Goal: Information Seeking & Learning: Learn about a topic

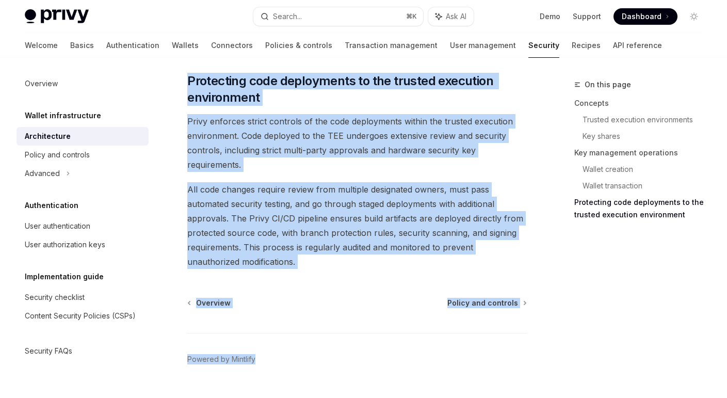
scroll to position [2216, 0]
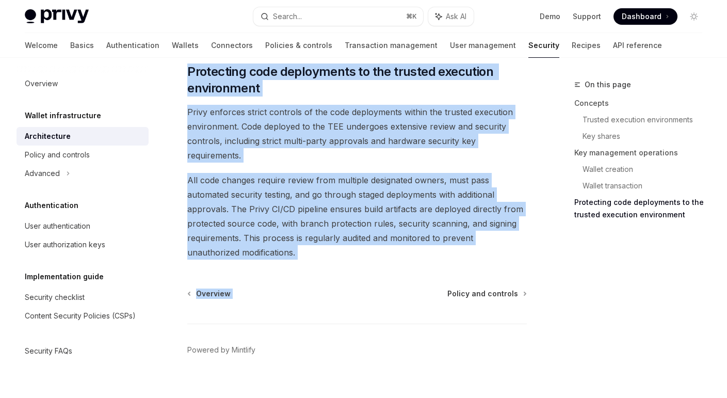
drag, startPoint x: 187, startPoint y: 132, endPoint x: 426, endPoint y: 261, distance: 271.4
copy div "Lor ipsumd Sitam’c adipisci elits do eiusm te incididuntu lab etdolore. Magn al…"
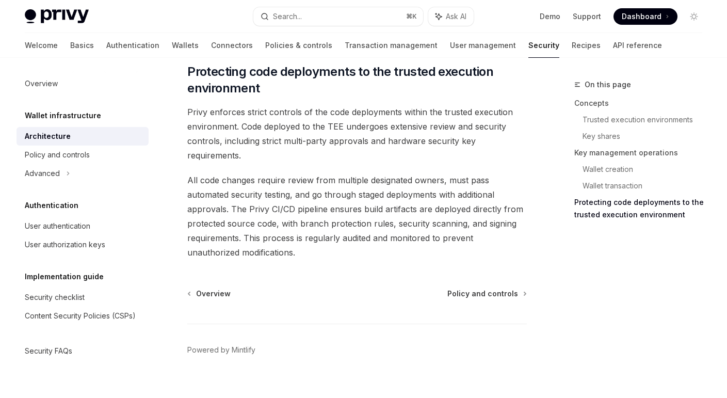
click at [291, 145] on span "Privy enforces strict controls of the code deployments within the trusted execu…" at bounding box center [357, 134] width 340 height 58
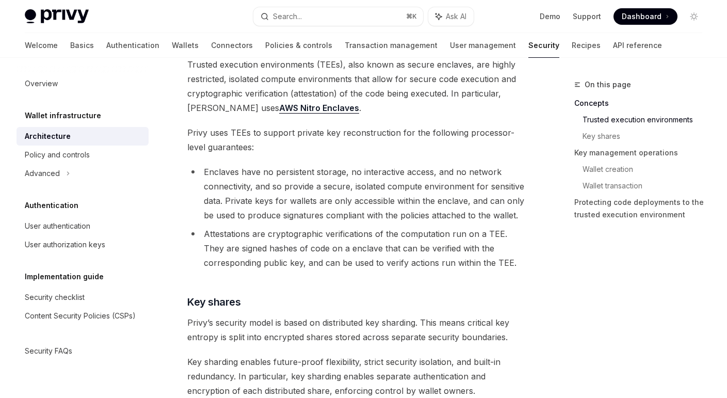
scroll to position [204, 0]
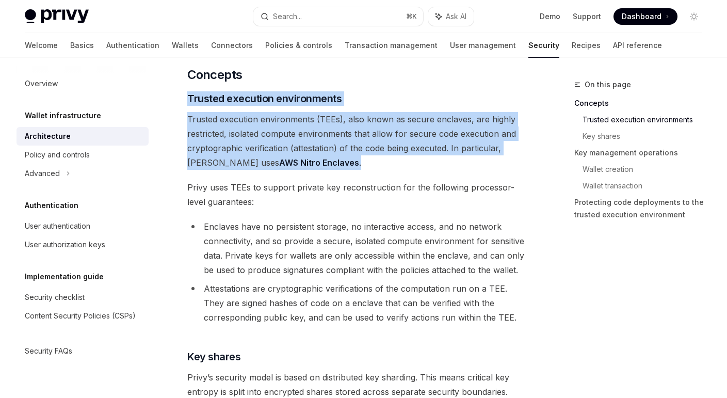
drag, startPoint x: 188, startPoint y: 82, endPoint x: 298, endPoint y: 153, distance: 131.0
copy div "Trusted execution environments Trusted execution environments (TEEs), also know…"
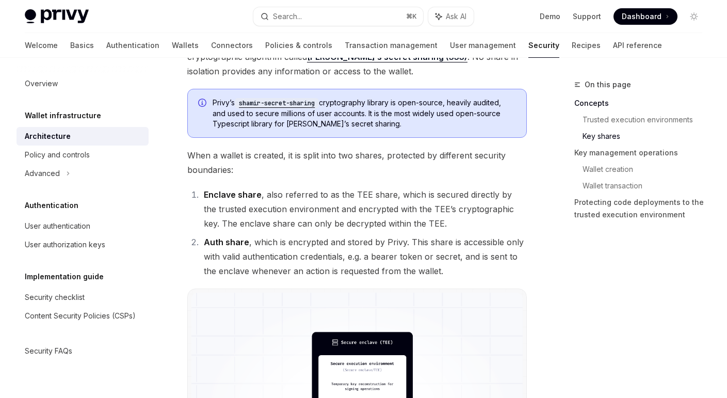
scroll to position [655, 0]
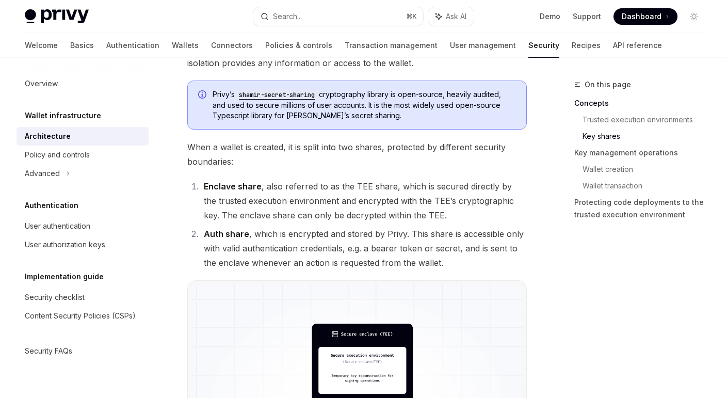
drag, startPoint x: 421, startPoint y: 171, endPoint x: 483, endPoint y: 171, distance: 61.9
click at [486, 179] on li "Enclave share , also referred to as the TEE share, which is secured directly by…" at bounding box center [364, 200] width 326 height 43
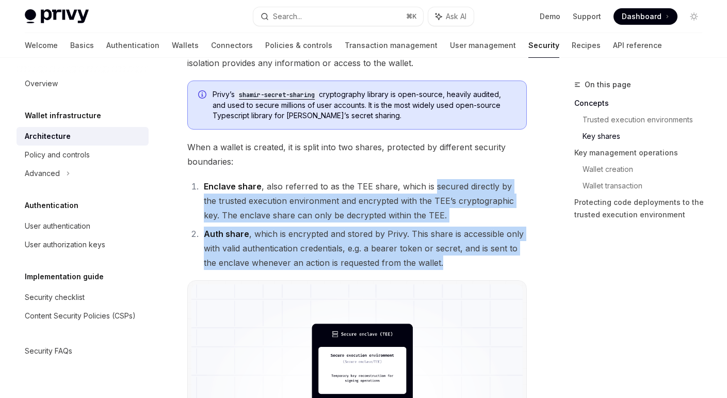
drag, startPoint x: 431, startPoint y: 171, endPoint x: 452, endPoint y: 250, distance: 81.3
click at [453, 249] on ol "Enclave share , also referred to as the TEE share, which is secured directly by…" at bounding box center [357, 224] width 340 height 91
copy ol "secured directly by the trusted execution environment and encrypted with the TE…"
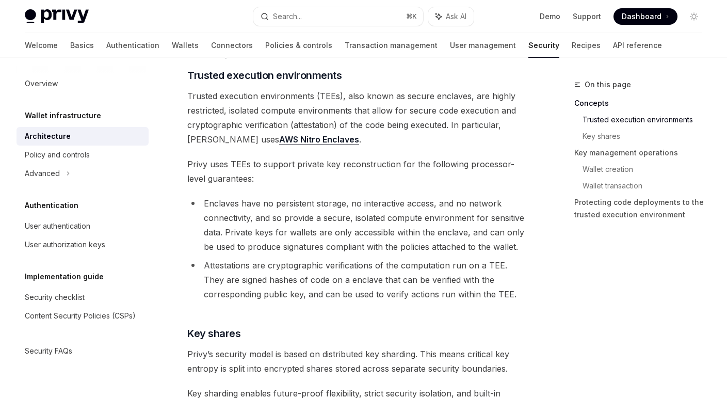
scroll to position [220, 0]
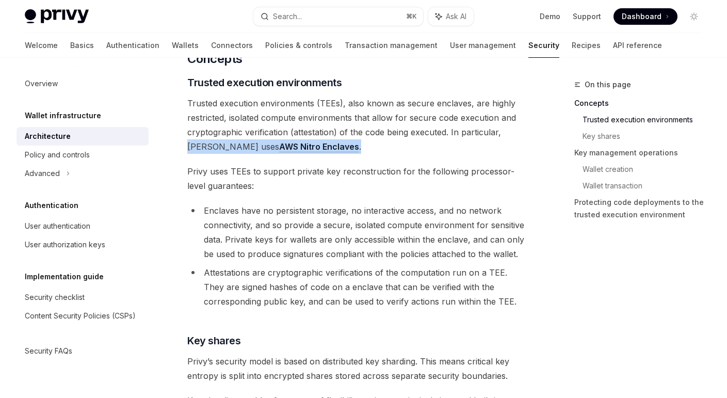
drag, startPoint x: 503, startPoint y: 120, endPoint x: 515, endPoint y: 133, distance: 17.9
click at [515, 133] on span "Trusted execution environments (TEEs), also known as secure enclaves, are highl…" at bounding box center [357, 125] width 340 height 58
copy span "Privy uses AWS Nitro Enclaves ."
click at [332, 136] on span "Trusted execution environments (TEEs), also known as secure enclaves, are highl…" at bounding box center [357, 125] width 340 height 58
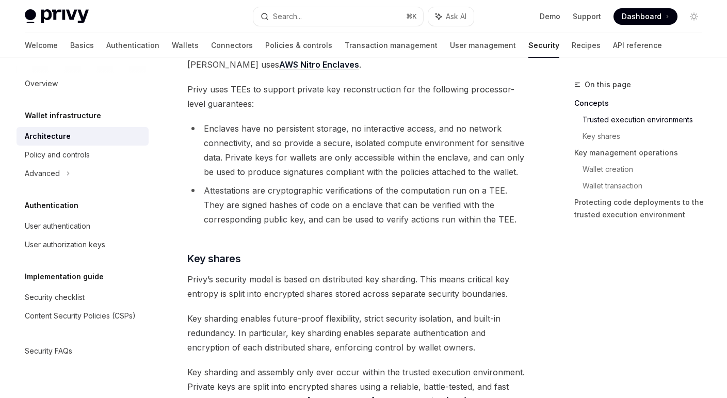
scroll to position [335, 0]
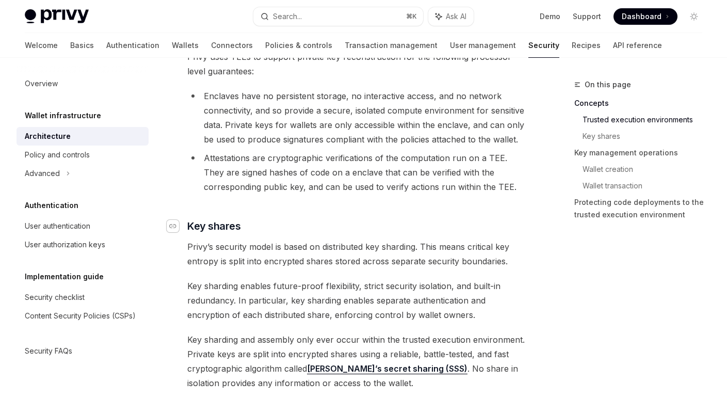
click at [173, 224] on icon "Navigate to header" at bounding box center [172, 226] width 7 height 4
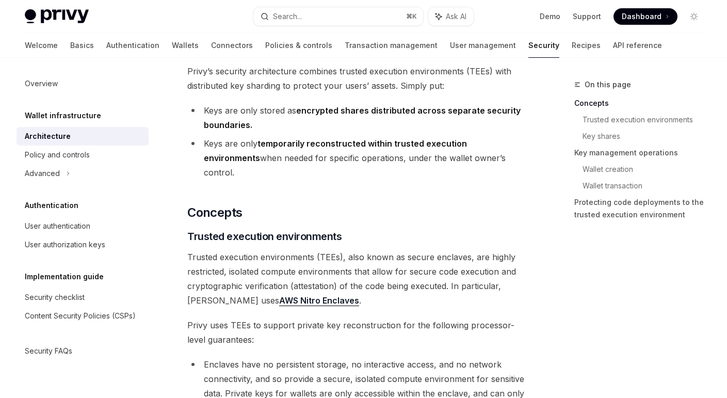
scroll to position [177, 0]
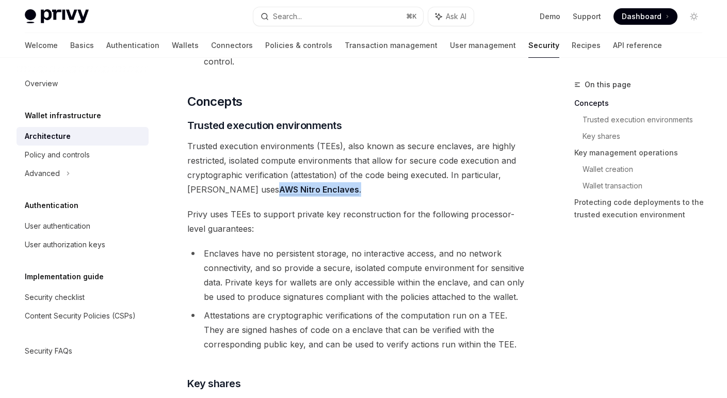
drag, startPoint x: 291, startPoint y: 174, endPoint x: 208, endPoint y: 178, distance: 82.7
click at [208, 178] on span "Trusted execution environments (TEEs), also known as secure enclaves, are highl…" at bounding box center [357, 168] width 340 height 58
copy span "AWS Nitro Enclaves ."
